Goal: Answer question/provide support

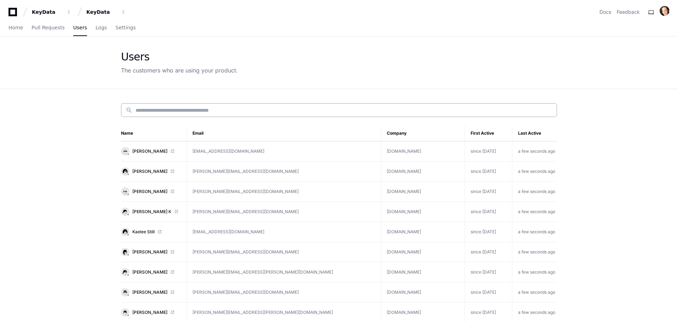
click at [142, 115] on div "search" at bounding box center [339, 110] width 436 height 14
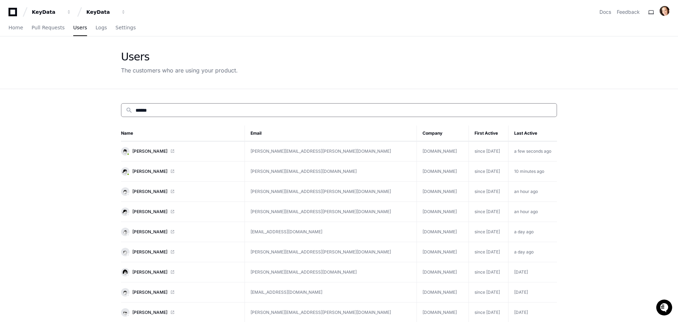
type input "******"
click at [417, 154] on td "keydatadashboard.com" at bounding box center [443, 152] width 52 height 20
click at [181, 148] on link "[PERSON_NAME]" at bounding box center [180, 151] width 118 height 8
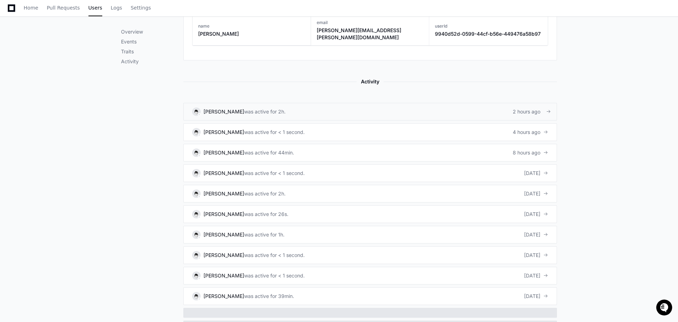
scroll to position [445, 0]
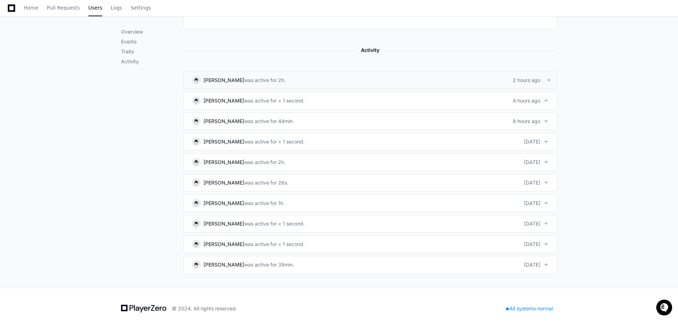
click at [288, 71] on link "[PERSON_NAME] was active for 2h. 2 hours ago" at bounding box center [370, 80] width 374 height 18
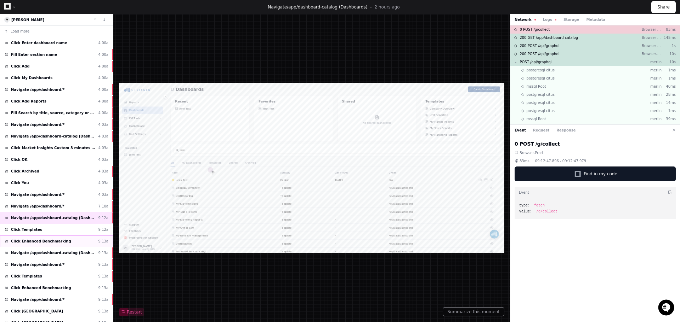
click at [46, 238] on div "Click Enhanced Benchmarking 9:13a" at bounding box center [56, 242] width 113 height 12
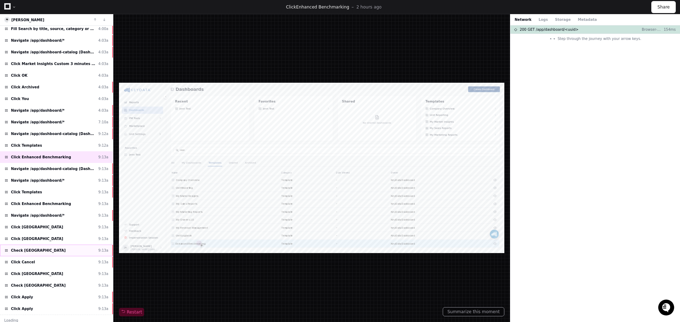
scroll to position [88, 0]
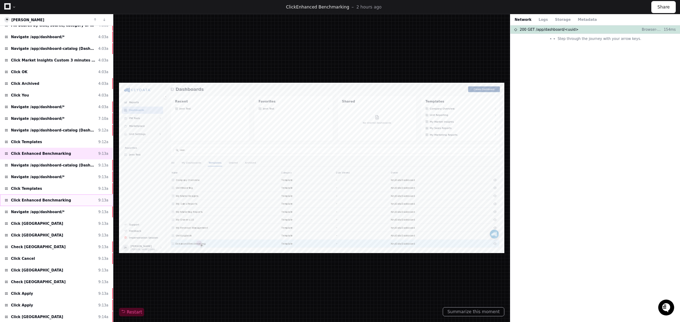
click at [47, 202] on span "Click Enhanced Benchmarking" at bounding box center [41, 200] width 60 height 5
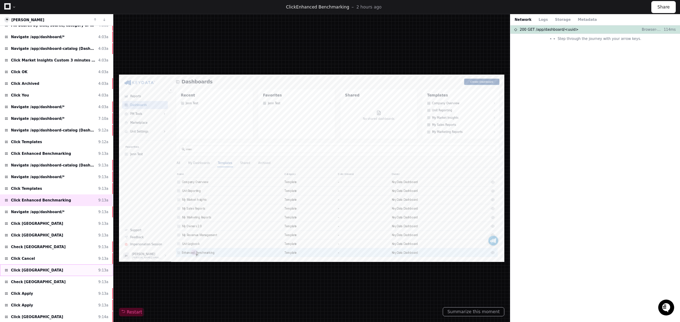
scroll to position [1, 0]
click at [58, 212] on div "Navigate /app/dashboard/* 9:13a" at bounding box center [56, 212] width 113 height 12
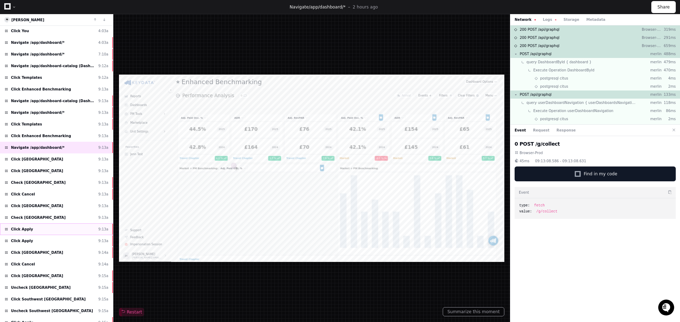
scroll to position [159, 0]
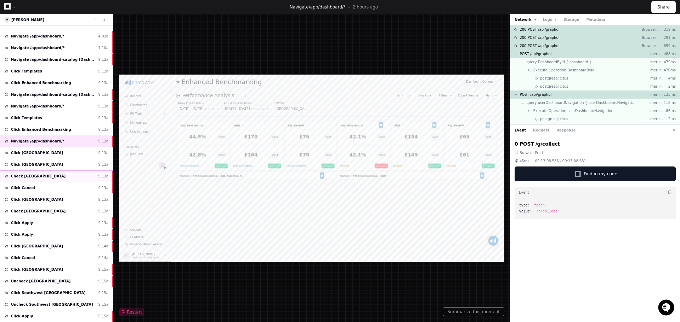
click at [29, 173] on div "Check [GEOGRAPHIC_DATA] 9:13a" at bounding box center [56, 177] width 113 height 12
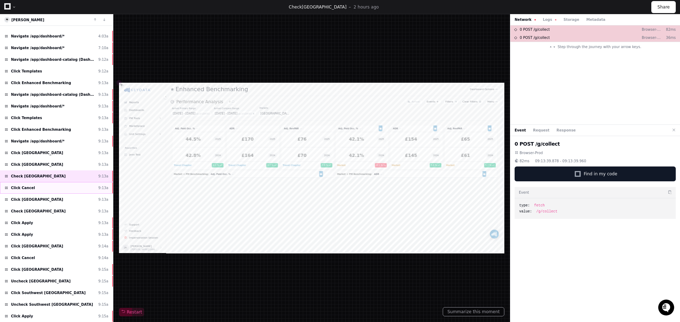
click at [28, 188] on span "Click Cancel" at bounding box center [23, 187] width 24 height 5
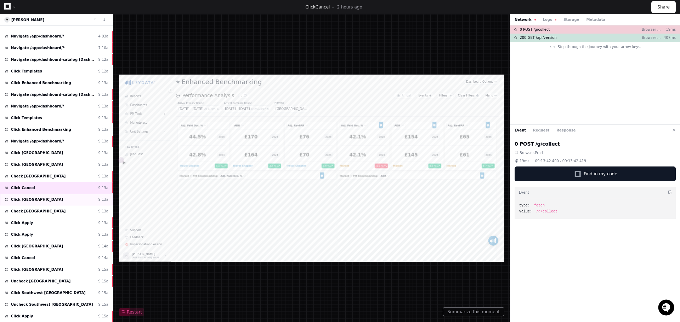
click at [34, 201] on div "Click [GEOGRAPHIC_DATA] 9:13a" at bounding box center [56, 200] width 113 height 12
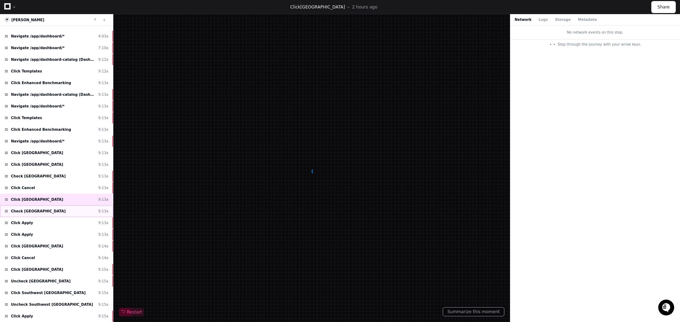
click at [38, 211] on div "Check [GEOGRAPHIC_DATA] 9:13a" at bounding box center [56, 212] width 113 height 12
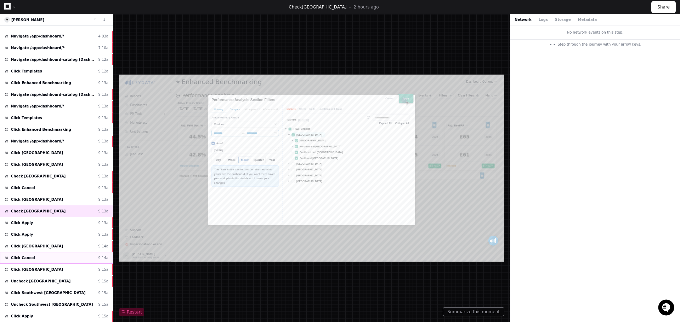
click at [33, 262] on div "Click Cancel 9:14a" at bounding box center [56, 258] width 113 height 12
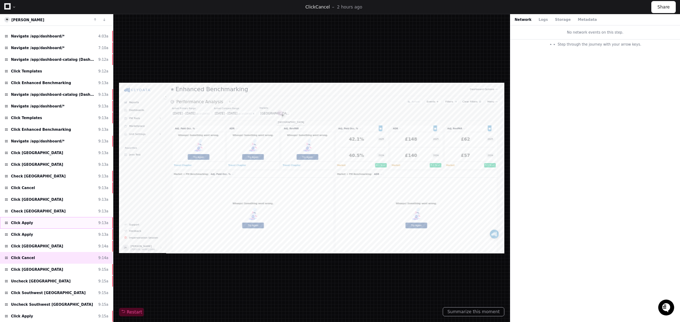
click at [28, 224] on span "Click Apply" at bounding box center [22, 223] width 22 height 5
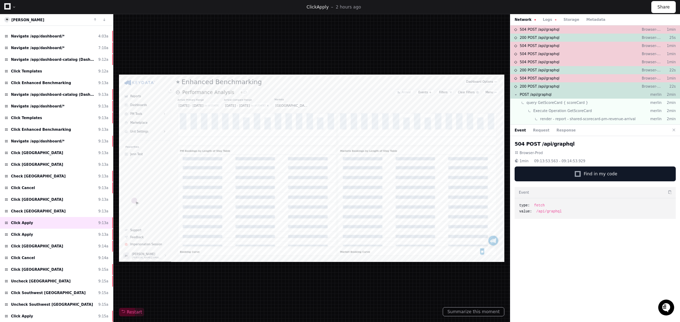
scroll to position [251, 0]
